Goal: Check status: Check status

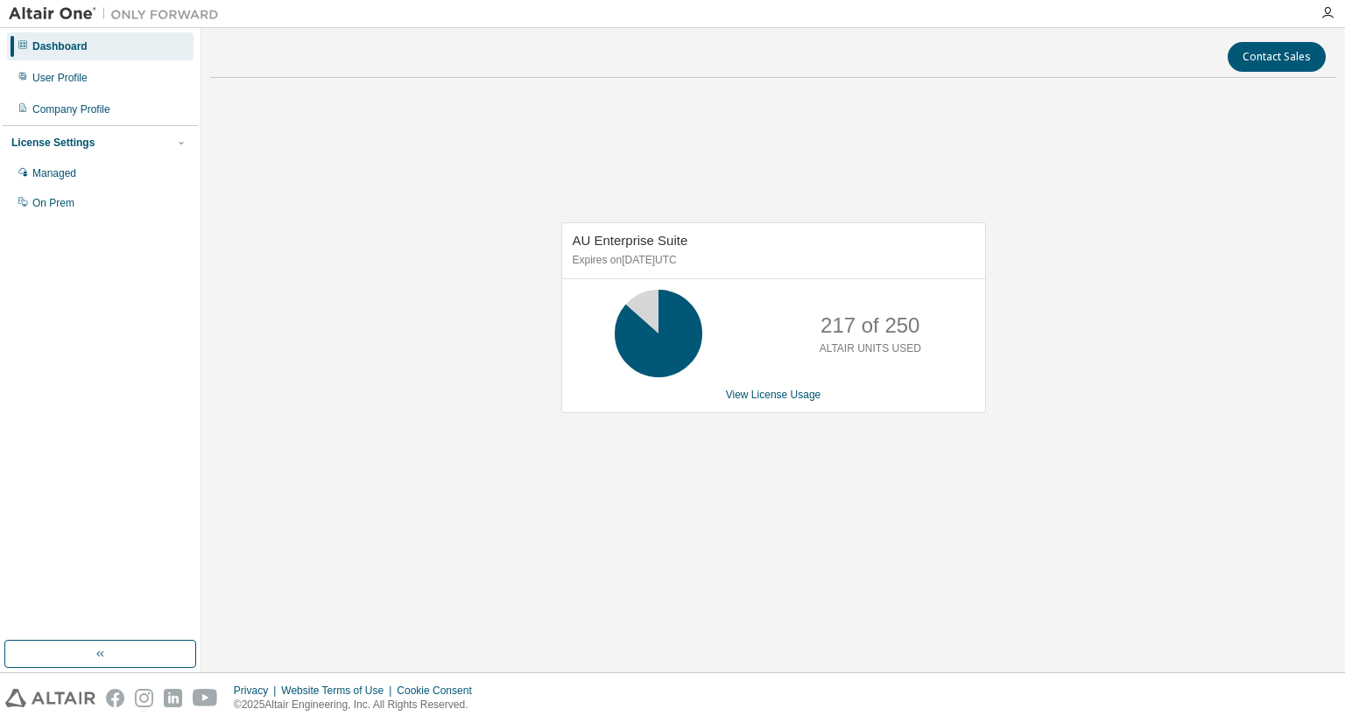
click at [1068, 512] on div "AU Enterprise Suite Expires on [DATE] UTC 217 of 250 ALTAIR UNITS USED View Lic…" at bounding box center [773, 327] width 1126 height 470
click at [1106, 505] on div "AU Enterprise Suite Expires on [DATE] UTC 217 of 250 ALTAIR UNITS USED View Lic…" at bounding box center [773, 327] width 1126 height 470
